Goal: Find specific page/section: Find specific page/section

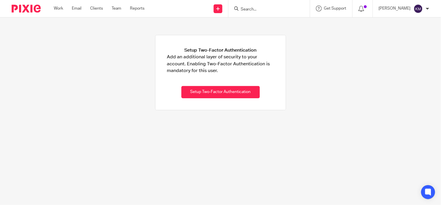
click at [248, 7] on input "Search" at bounding box center [266, 9] width 52 height 5
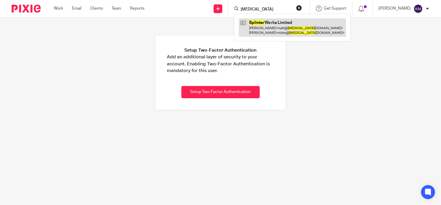
type input "splinter"
click at [262, 25] on link at bounding box center [292, 27] width 107 height 18
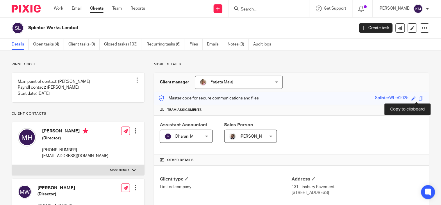
click at [419, 98] on span at bounding box center [421, 98] width 4 height 4
